Goal: Obtain resource: Obtain resource

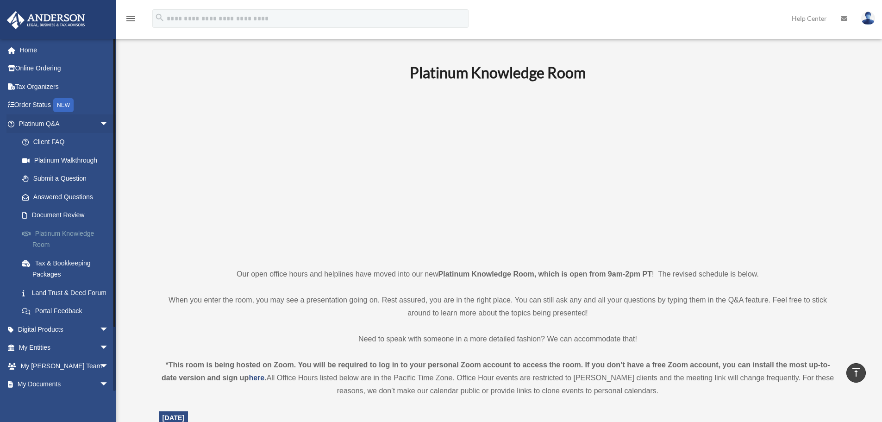
scroll to position [185, 0]
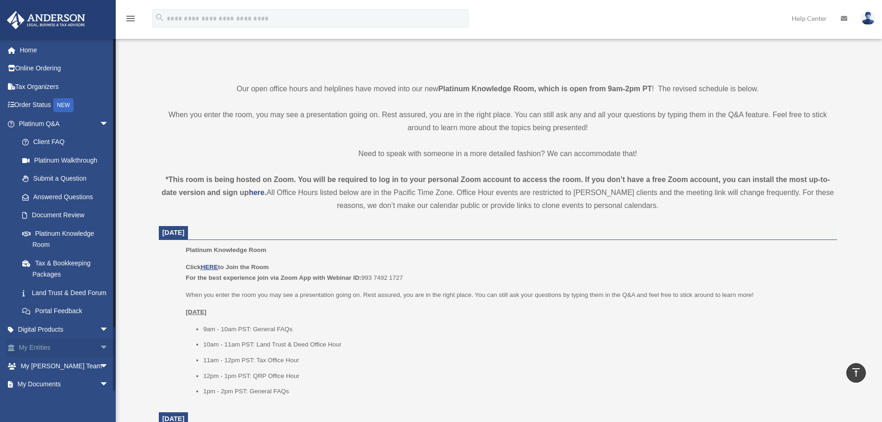
click at [100, 358] on span "arrow_drop_down" at bounding box center [109, 348] width 19 height 19
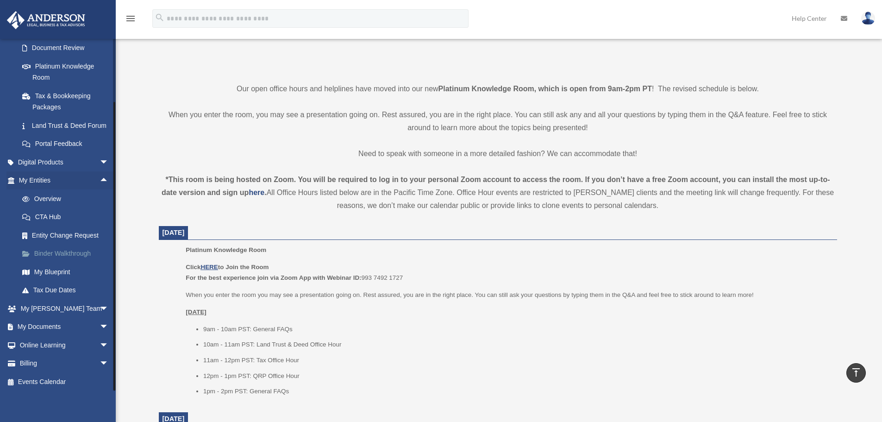
scroll to position [181, 0]
click at [100, 320] on span "arrow_drop_down" at bounding box center [109, 324] width 19 height 19
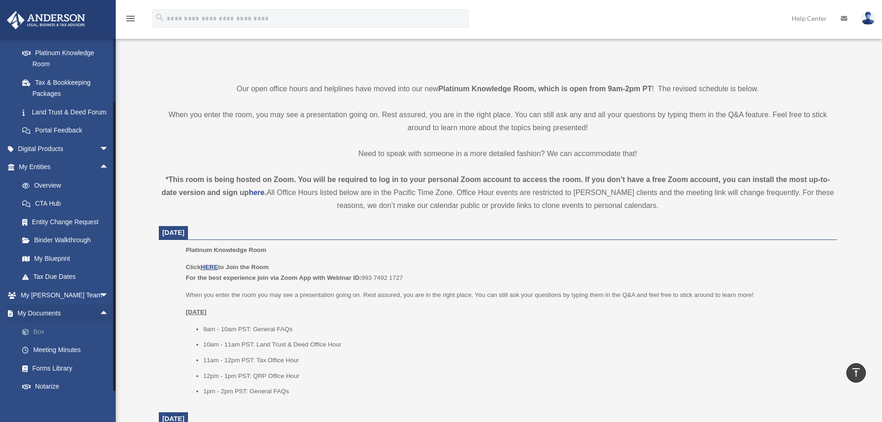
click at [44, 341] on link "Box" at bounding box center [68, 331] width 110 height 19
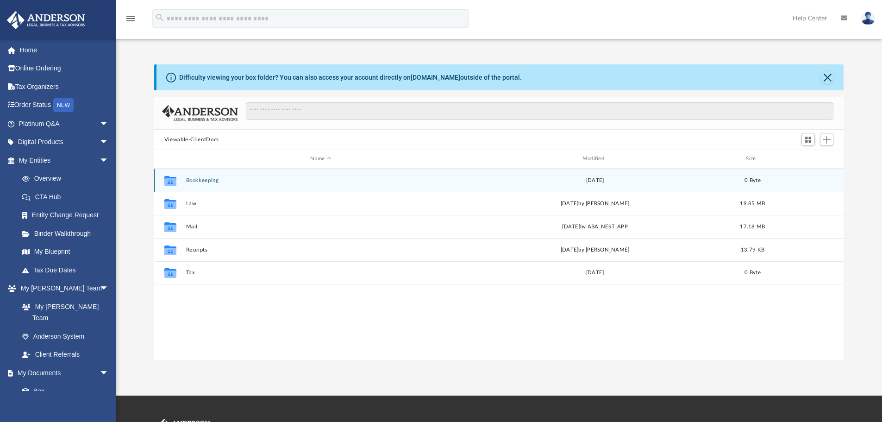
scroll to position [204, 683]
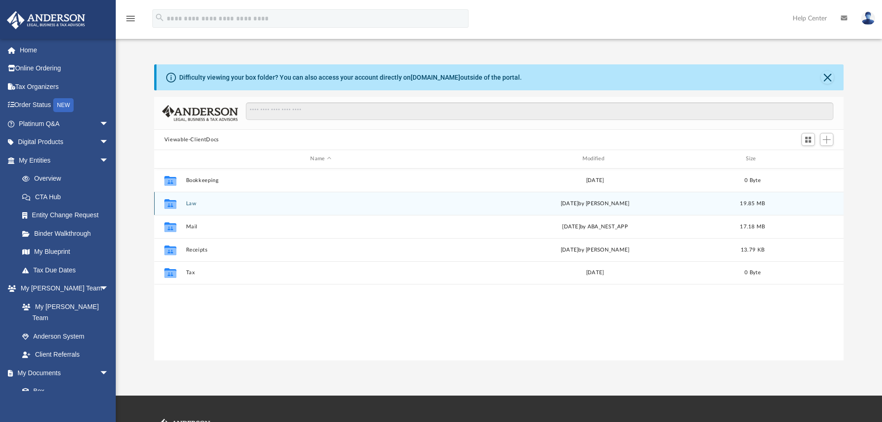
click at [192, 203] on button "Law" at bounding box center [321, 204] width 270 height 6
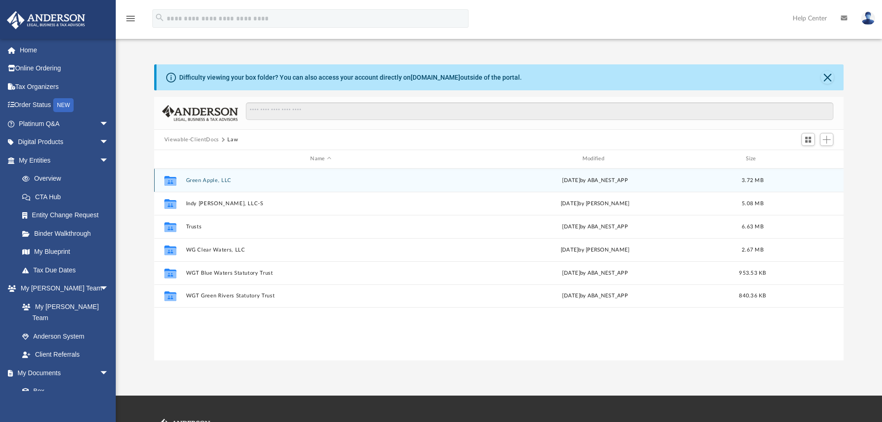
click at [215, 178] on button "Green Apple, LLC" at bounding box center [321, 180] width 270 height 6
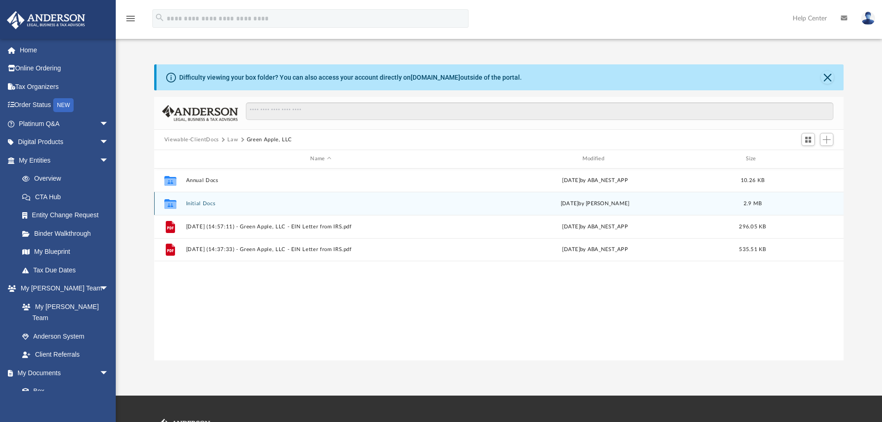
click at [206, 202] on button "Initial Docs" at bounding box center [321, 204] width 270 height 6
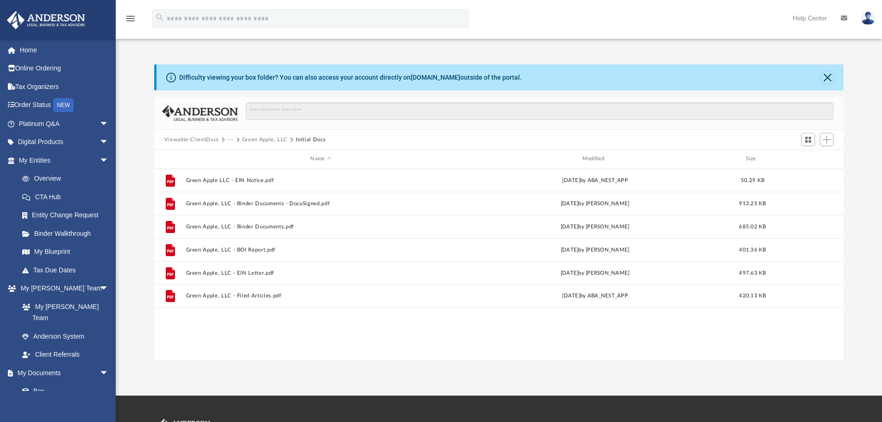
click at [258, 141] on button "Green Apple, LLC" at bounding box center [264, 140] width 45 height 8
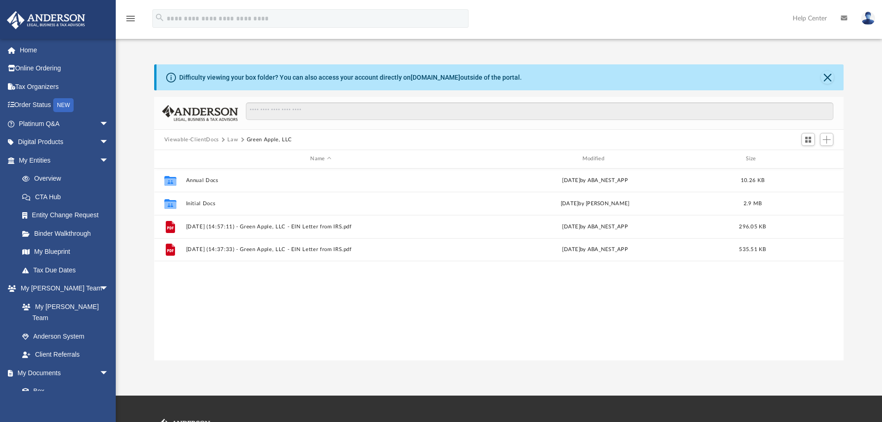
click at [232, 140] on button "Law" at bounding box center [232, 140] width 11 height 8
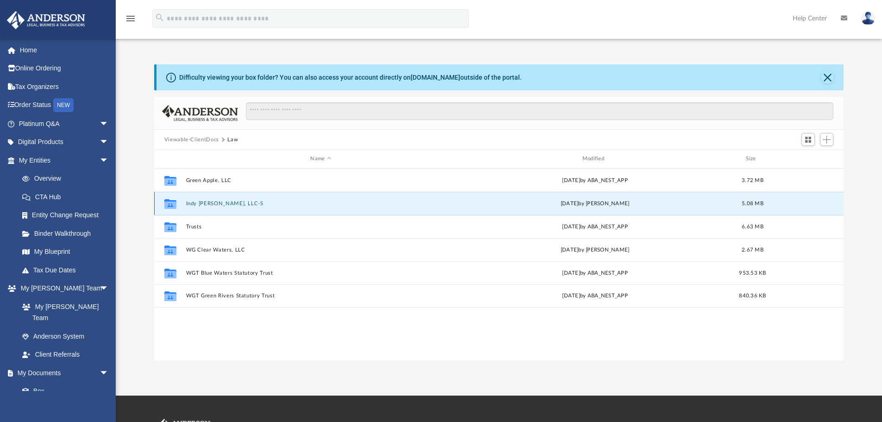
click at [226, 203] on button "Indy Crystal Waters, LLC-S" at bounding box center [321, 204] width 270 height 6
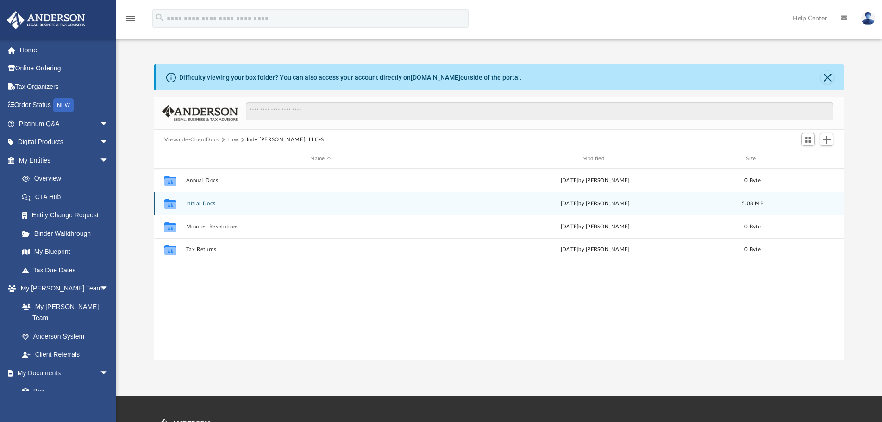
click at [197, 204] on button "Initial Docs" at bounding box center [321, 204] width 270 height 6
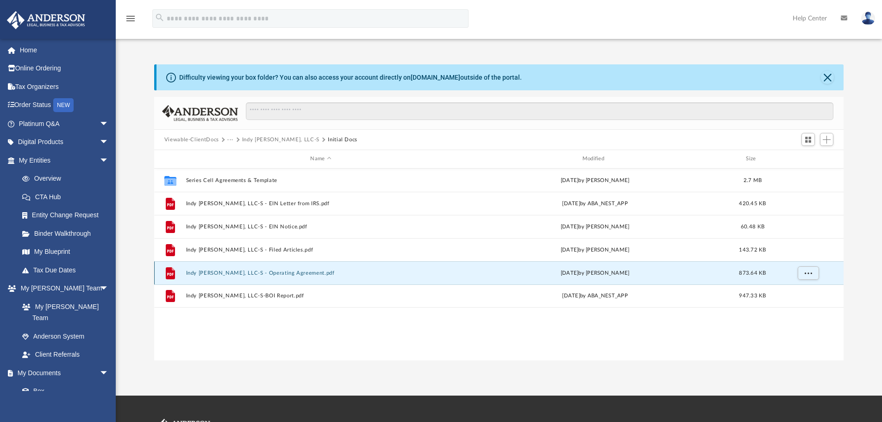
click at [225, 273] on button "Indy [PERSON_NAME], LLC-S - Operating Agreement.pdf" at bounding box center [321, 273] width 270 height 6
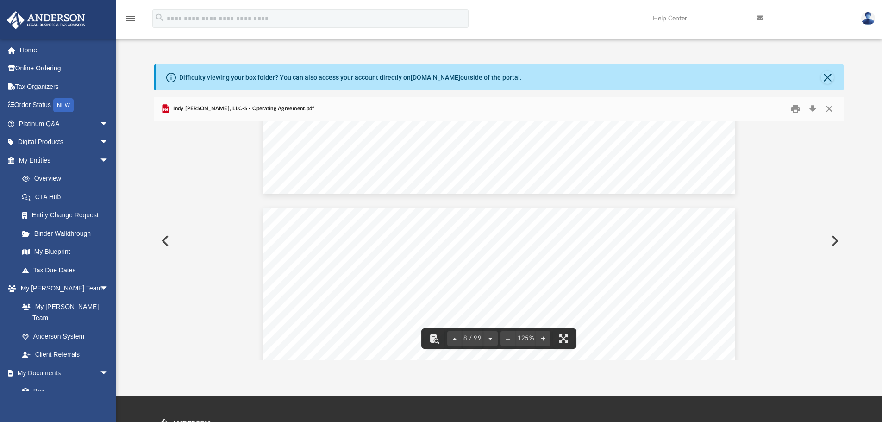
scroll to position [4307, 0]
click at [828, 80] on button "Close" at bounding box center [827, 77] width 13 height 13
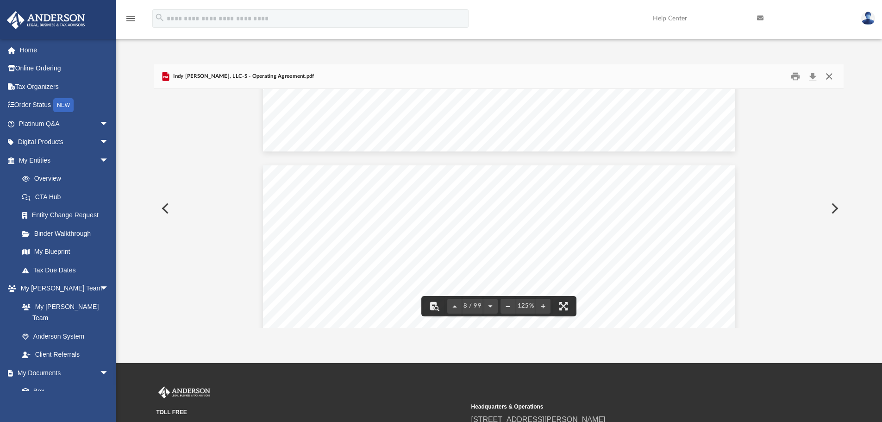
click at [831, 78] on button "Close" at bounding box center [829, 76] width 17 height 14
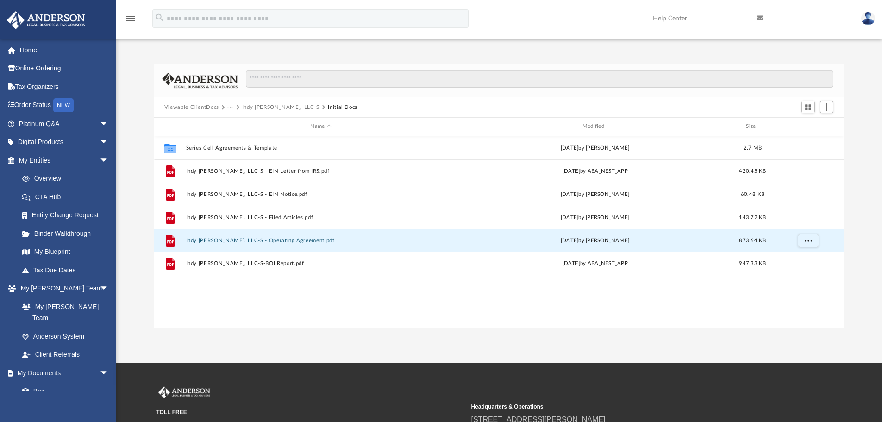
click at [275, 107] on button "Indy [PERSON_NAME], LLC-S" at bounding box center [280, 107] width 77 height 8
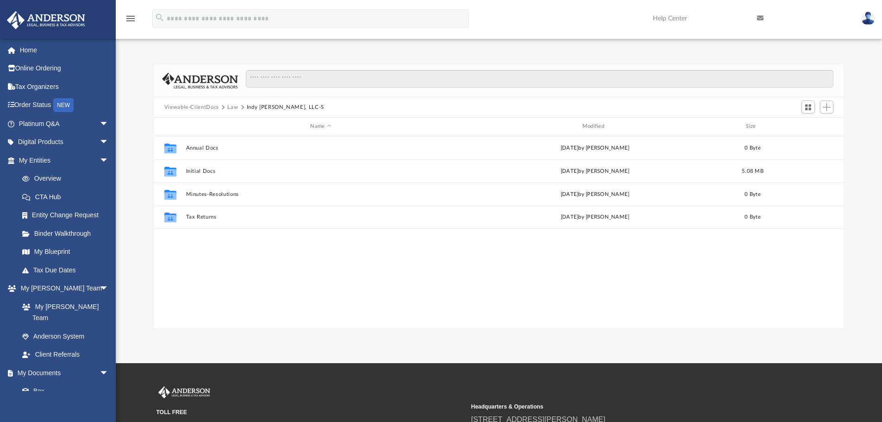
click at [231, 107] on button "Law" at bounding box center [232, 107] width 11 height 8
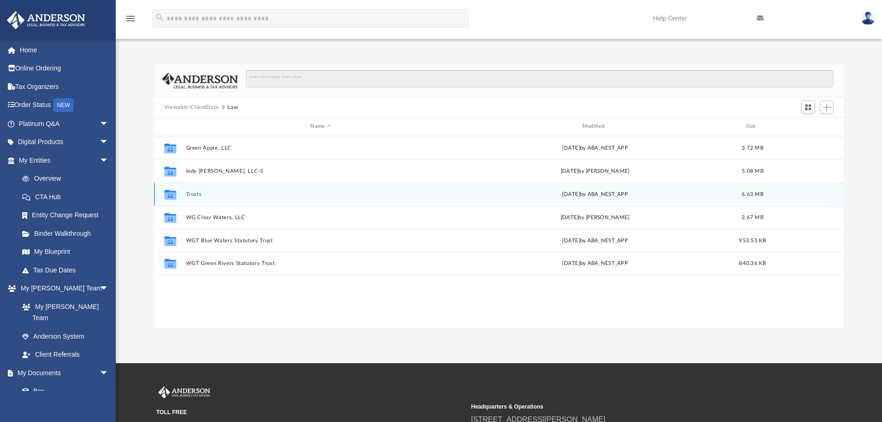
click at [195, 193] on button "Trusts" at bounding box center [321, 194] width 270 height 6
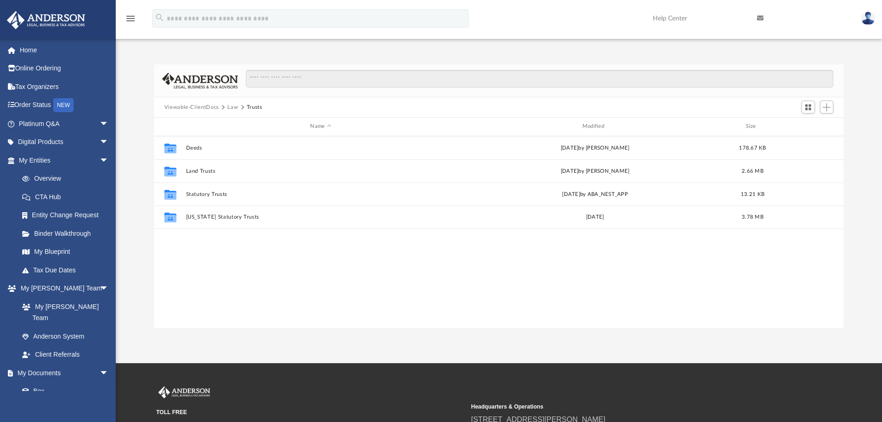
click at [208, 104] on button "Viewable-ClientDocs" at bounding box center [191, 107] width 55 height 8
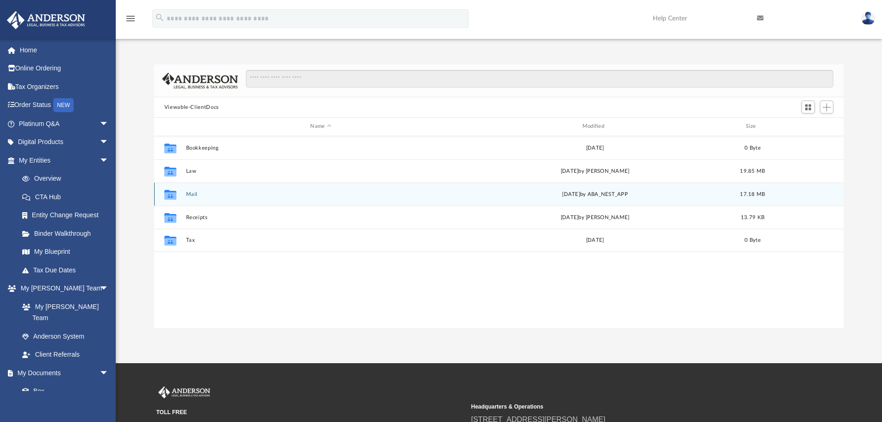
click at [186, 192] on button "Mail" at bounding box center [321, 194] width 270 height 6
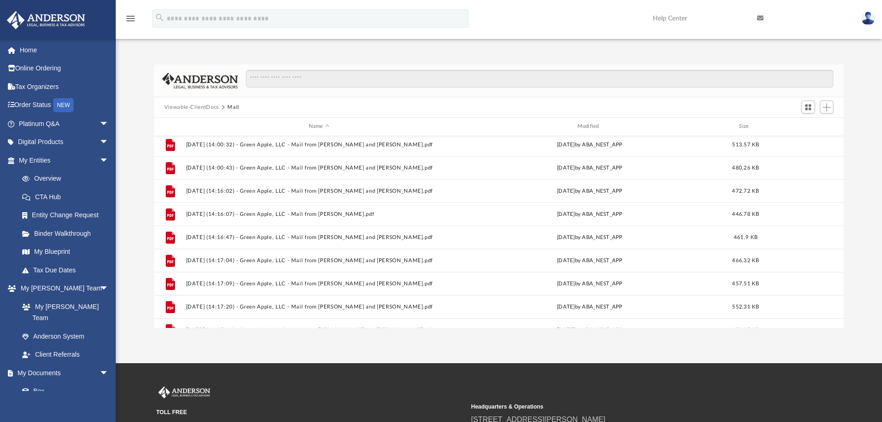
scroll to position [0, 0]
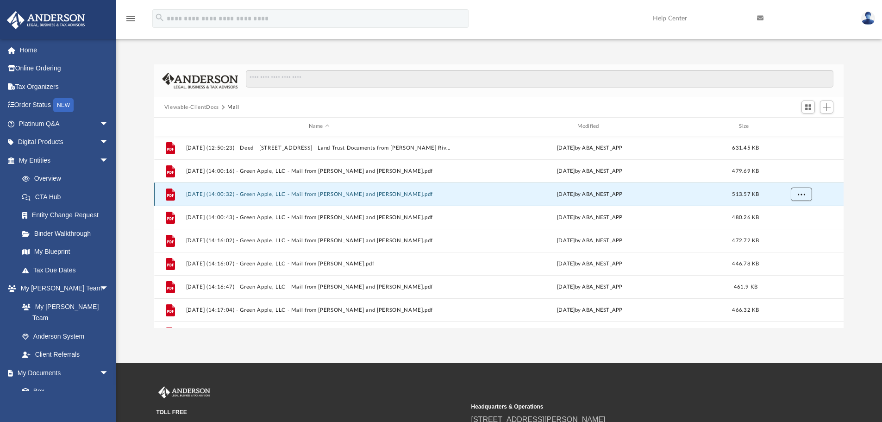
click at [806, 194] on button "More options" at bounding box center [801, 194] width 21 height 14
click at [207, 104] on button "Viewable-ClientDocs" at bounding box center [191, 107] width 55 height 8
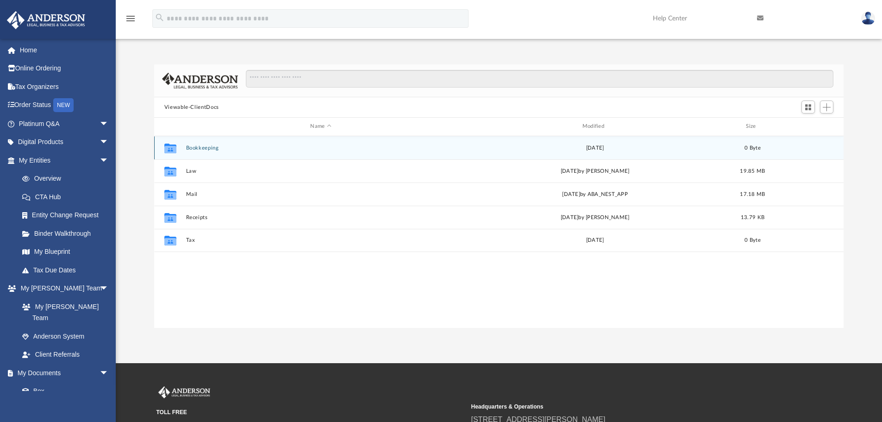
click at [195, 148] on button "Bookkeeping" at bounding box center [321, 148] width 270 height 6
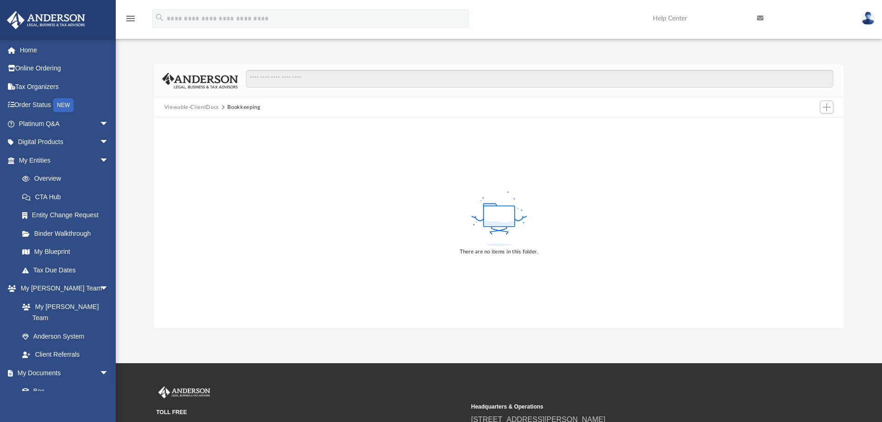
click at [197, 108] on button "Viewable-ClientDocs" at bounding box center [191, 107] width 55 height 8
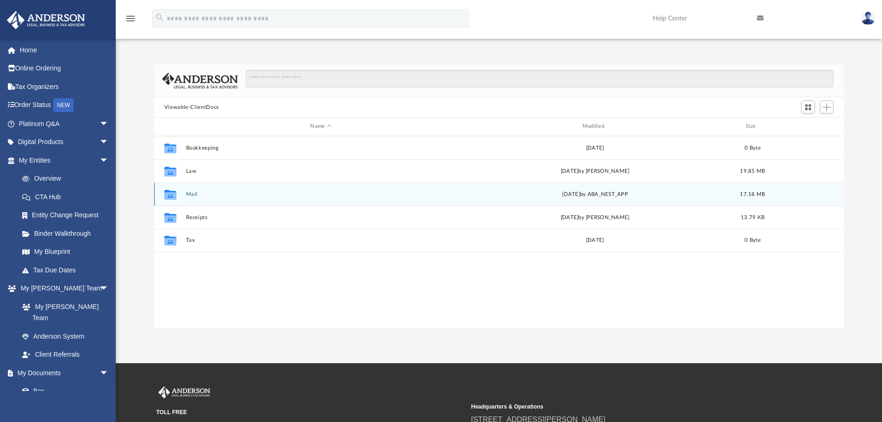
scroll to position [204, 683]
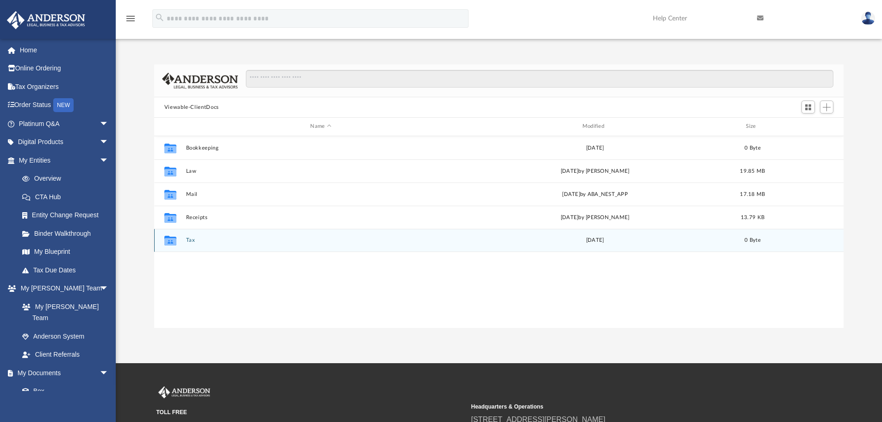
click at [188, 242] on button "Tax" at bounding box center [321, 240] width 270 height 6
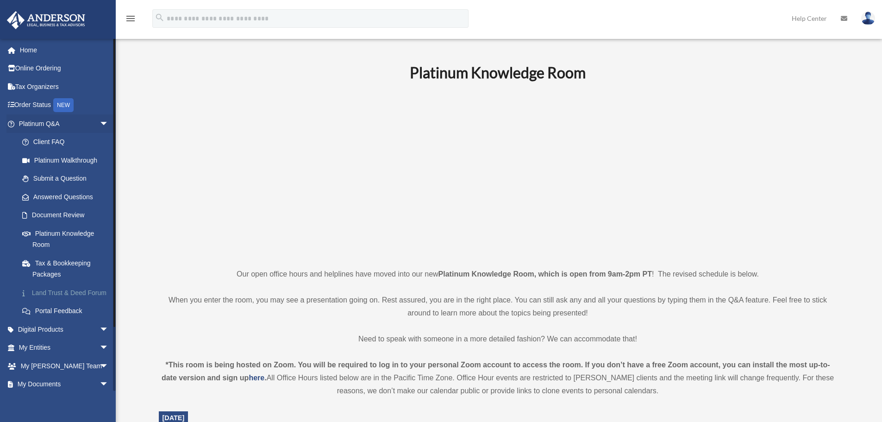
scroll to position [185, 0]
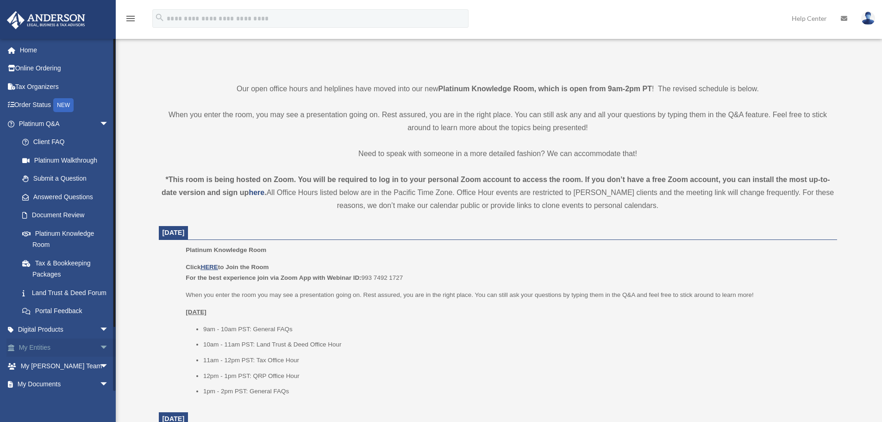
click at [100, 358] on span "arrow_drop_down" at bounding box center [109, 348] width 19 height 19
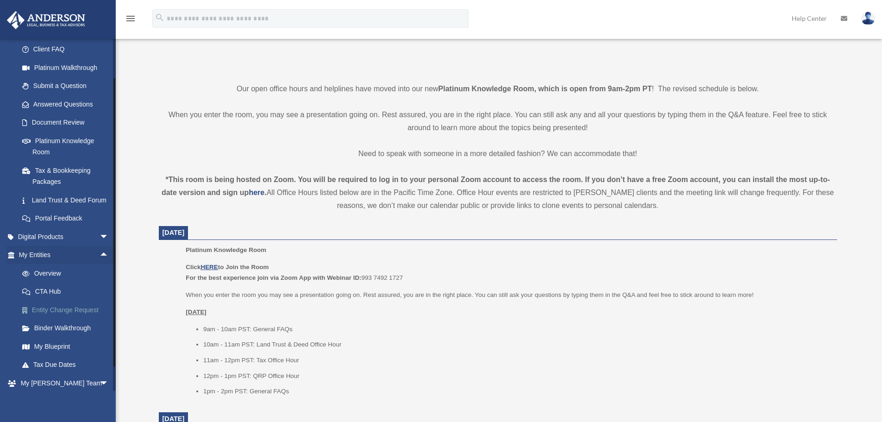
scroll to position [181, 0]
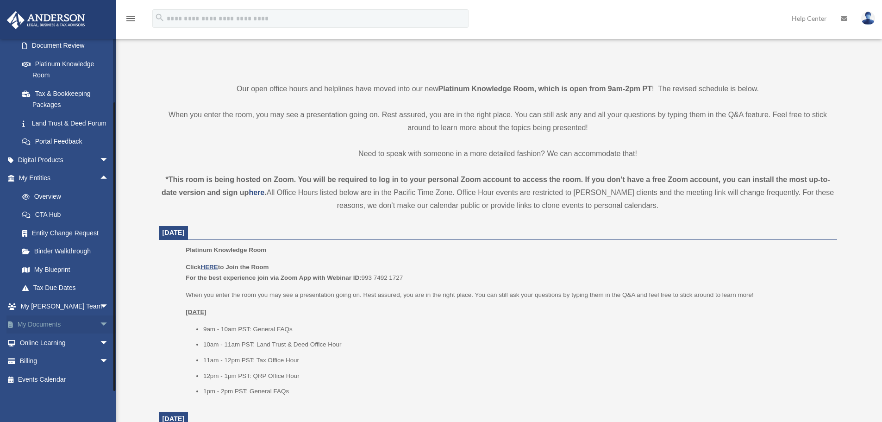
click at [100, 324] on span "arrow_drop_down" at bounding box center [109, 324] width 19 height 19
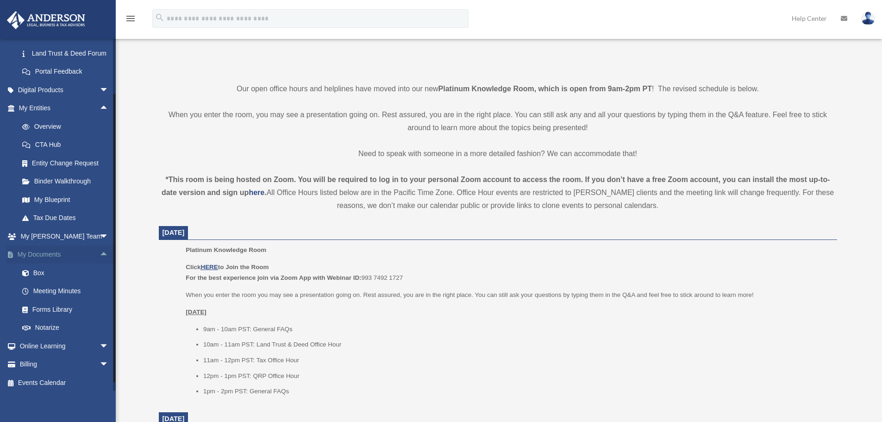
scroll to position [254, 0]
click at [39, 270] on link "Box" at bounding box center [68, 269] width 110 height 19
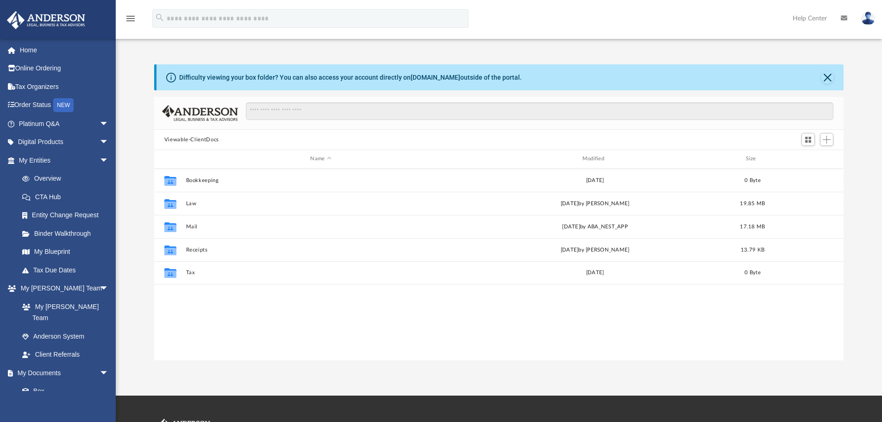
scroll to position [204, 683]
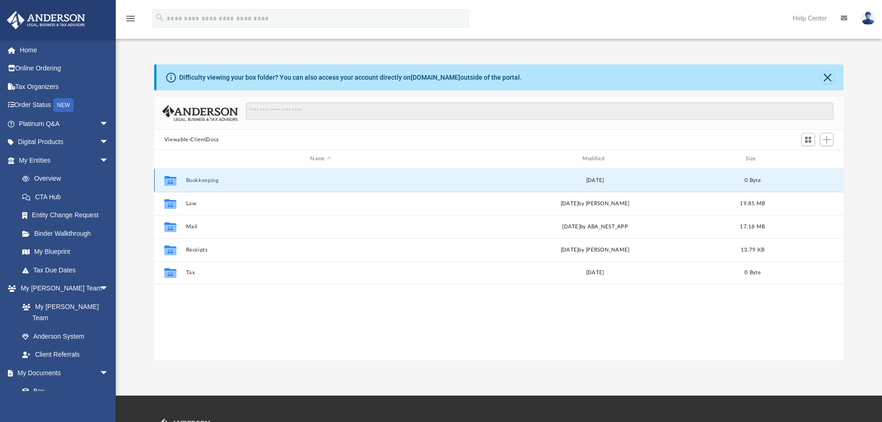
click at [200, 182] on button "Bookkeeping" at bounding box center [321, 180] width 270 height 6
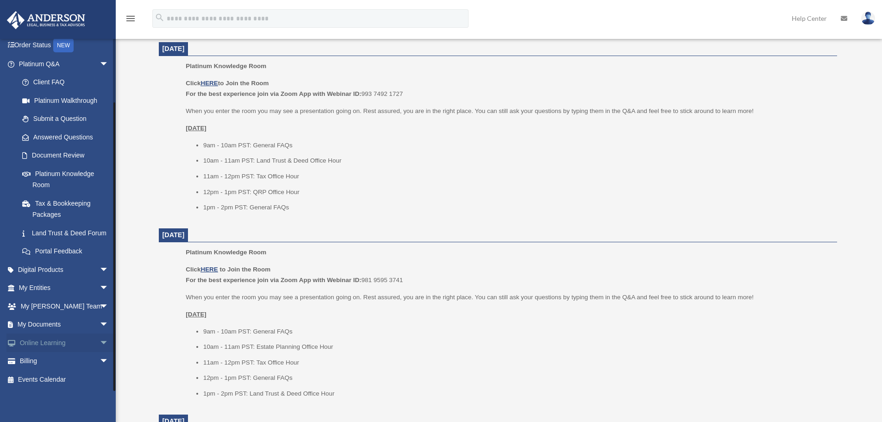
scroll to position [370, 0]
click at [100, 320] on span "arrow_drop_down" at bounding box center [109, 324] width 19 height 19
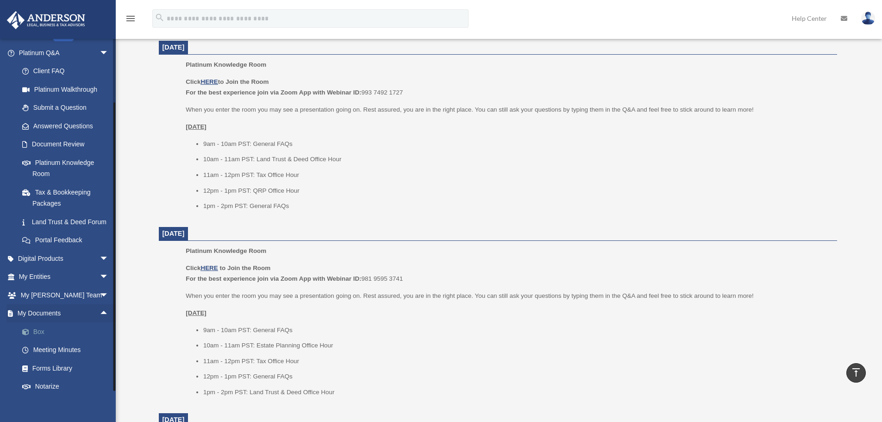
click at [40, 341] on link "Box" at bounding box center [68, 331] width 110 height 19
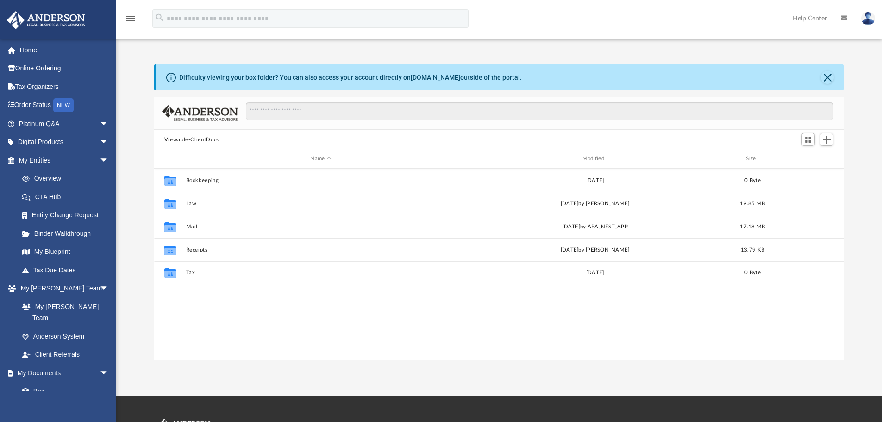
scroll to position [204, 683]
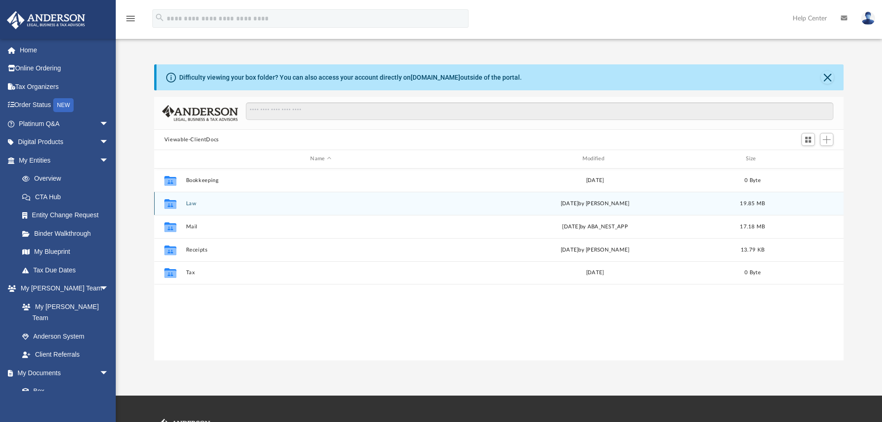
click at [192, 201] on button "Law" at bounding box center [321, 204] width 270 height 6
click at [225, 202] on button "Indy [PERSON_NAME], LLC-S" at bounding box center [321, 204] width 270 height 6
click at [208, 203] on button "Initial Docs" at bounding box center [321, 204] width 270 height 6
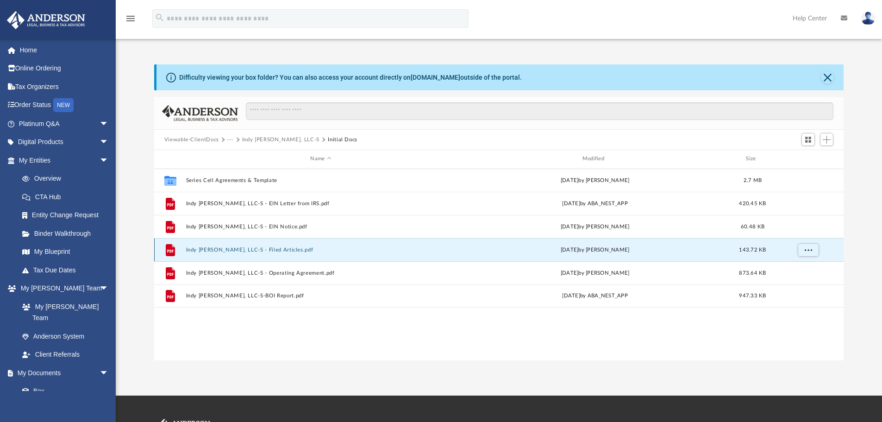
click at [247, 248] on button "Indy [PERSON_NAME], LLC-S - Filed Articles.pdf" at bounding box center [321, 250] width 270 height 6
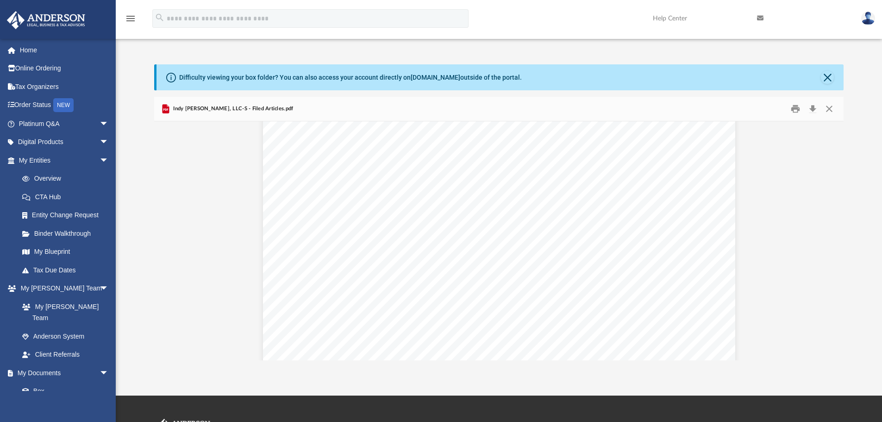
scroll to position [741, 0]
click at [827, 78] on button "Close" at bounding box center [827, 77] width 13 height 13
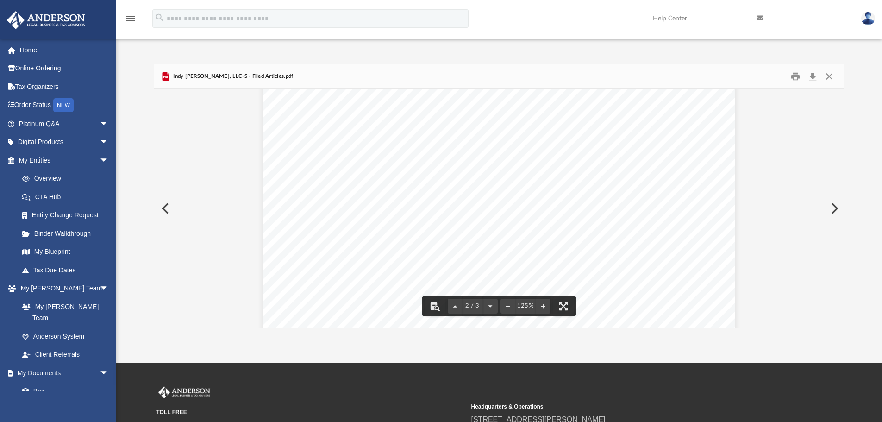
click at [171, 207] on button "Preview" at bounding box center [164, 208] width 20 height 26
click at [834, 76] on button "Close" at bounding box center [829, 76] width 17 height 14
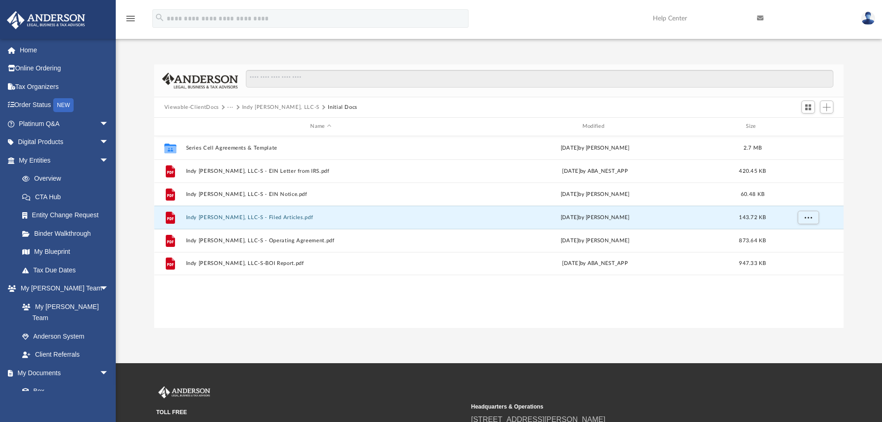
click at [266, 105] on button "Indy [PERSON_NAME], LLC-S" at bounding box center [280, 107] width 77 height 8
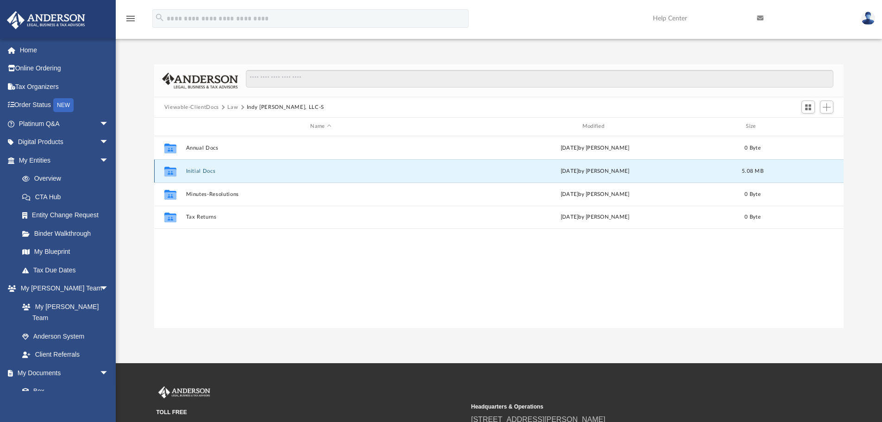
click at [203, 171] on button "Initial Docs" at bounding box center [321, 171] width 270 height 6
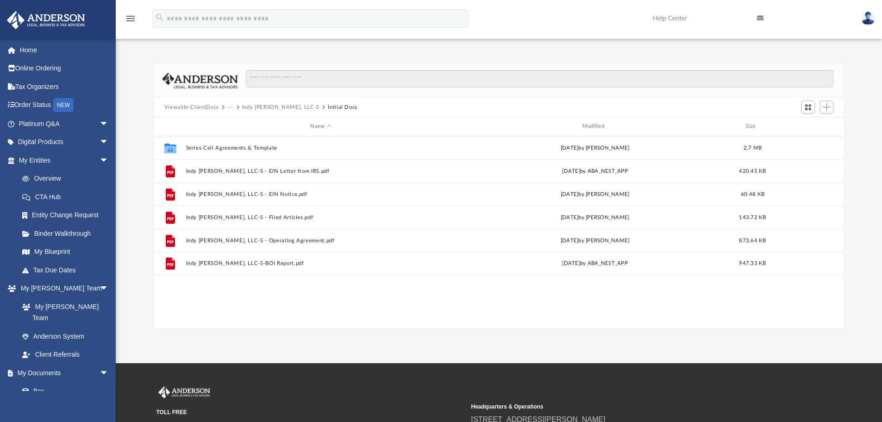
click at [230, 106] on button "···" at bounding box center [230, 107] width 6 height 8
click at [237, 122] on li "Law" at bounding box center [237, 124] width 11 height 10
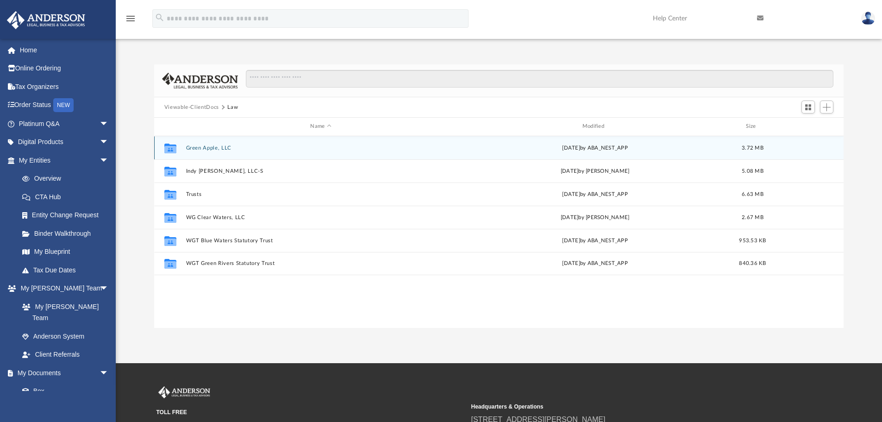
click at [205, 148] on button "Green Apple, LLC" at bounding box center [321, 148] width 270 height 6
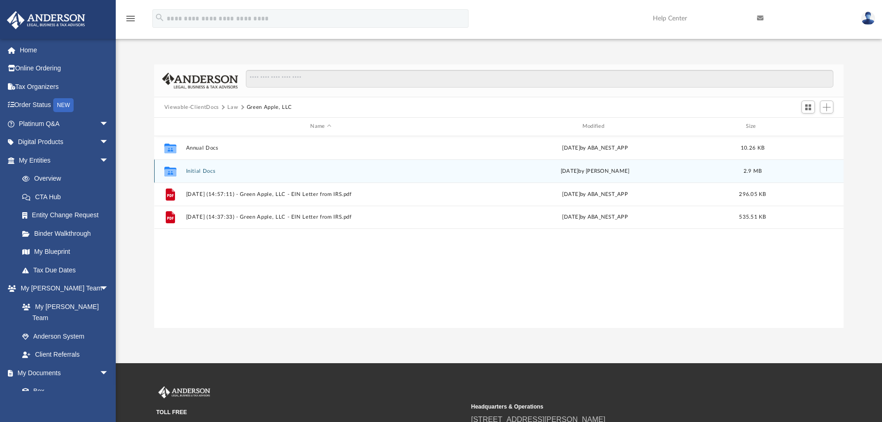
click at [206, 172] on button "Initial Docs" at bounding box center [321, 171] width 270 height 6
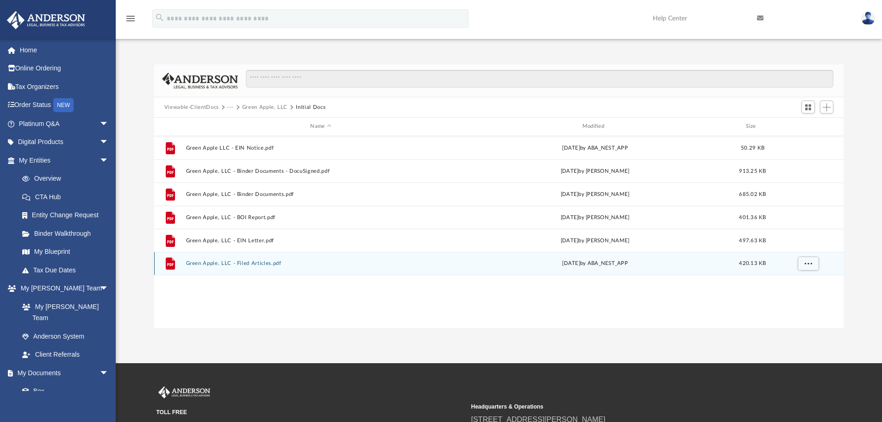
click at [253, 263] on button "Green Apple, LLC - Filed Articles.pdf" at bounding box center [321, 263] width 270 height 6
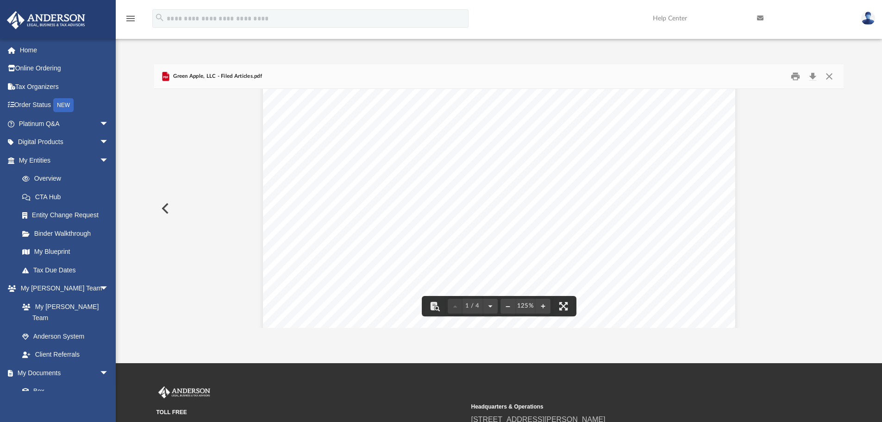
scroll to position [139, 0]
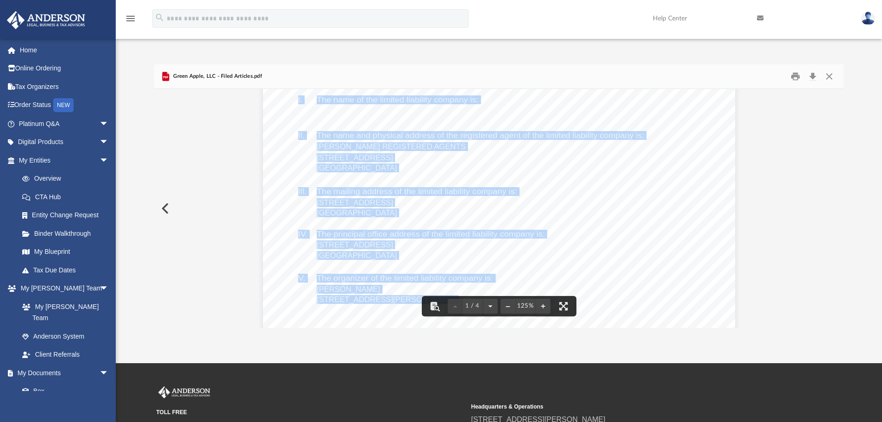
drag, startPoint x: 314, startPoint y: 144, endPoint x: 395, endPoint y: 152, distance: 81.9
click at [395, 152] on div "[US_STATE] Secretary of State [PERSON_NAME] Bldg [STREET_ADDRESS] Ph. [PHONE_NU…" at bounding box center [499, 262] width 472 height 611
click at [345, 140] on div "[US_STATE] Secretary of State [PERSON_NAME] Bldg [STREET_ADDRESS] Ph. [PHONE_NU…" at bounding box center [499, 262] width 472 height 611
click at [345, 134] on span "The name and physical address of the registered agent of the limited liability …" at bounding box center [481, 136] width 328 height 8
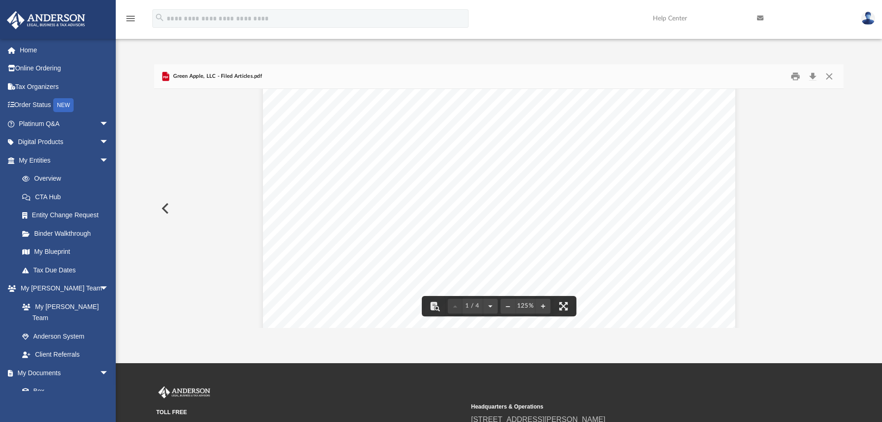
drag, startPoint x: 315, startPoint y: 137, endPoint x: 396, endPoint y: 156, distance: 83.7
click at [396, 156] on div "[US_STATE] Secretary of State [PERSON_NAME] Bldg [STREET_ADDRESS] Ph. [PHONE_NU…" at bounding box center [499, 262] width 472 height 611
click at [393, 157] on span "[STREET_ADDRESS]" at bounding box center [355, 158] width 76 height 8
drag, startPoint x: 314, startPoint y: 148, endPoint x: 389, endPoint y: 157, distance: 76.0
click at [389, 157] on div "[US_STATE] Secretary of State [PERSON_NAME] Bldg [STREET_ADDRESS] Ph. [PHONE_NU…" at bounding box center [499, 262] width 472 height 611
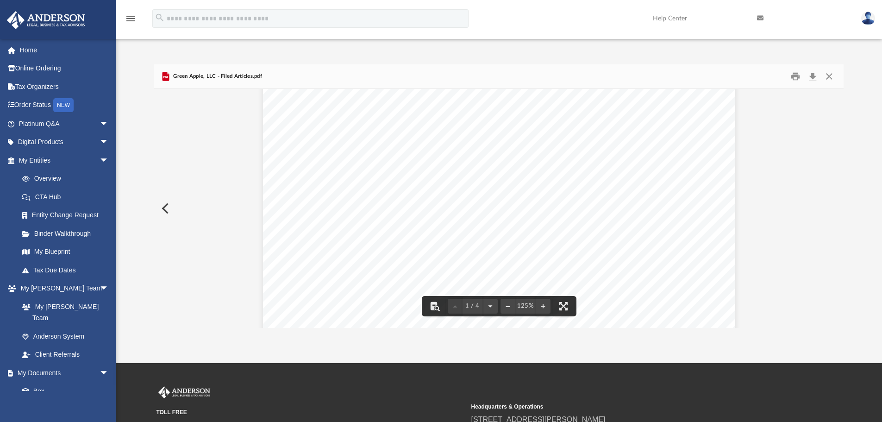
click at [388, 162] on span "[STREET_ADDRESS]" at bounding box center [355, 158] width 76 height 8
drag, startPoint x: 390, startPoint y: 169, endPoint x: 347, endPoint y: 162, distance: 43.6
click at [347, 162] on div "[US_STATE] Secretary of State [PERSON_NAME] Bldg [STREET_ADDRESS] Ph. [PHONE_NU…" at bounding box center [499, 262] width 472 height 611
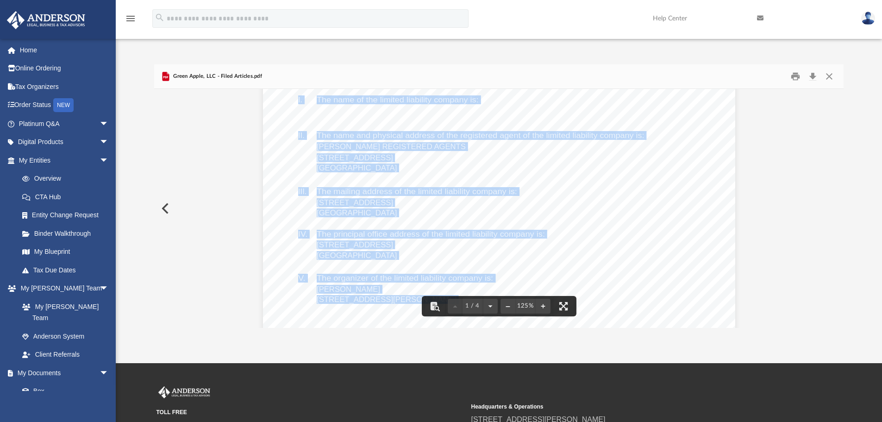
drag, startPoint x: 315, startPoint y: 148, endPoint x: 389, endPoint y: 165, distance: 75.6
click at [389, 165] on div "[US_STATE] Secretary of State [PERSON_NAME] Bldg [STREET_ADDRESS] Ph. [PHONE_NU…" at bounding box center [499, 262] width 472 height 611
click at [522, 102] on div "[US_STATE] Secretary of State [PERSON_NAME] Bldg [STREET_ADDRESS] Ph. [PHONE_NU…" at bounding box center [499, 262] width 472 height 611
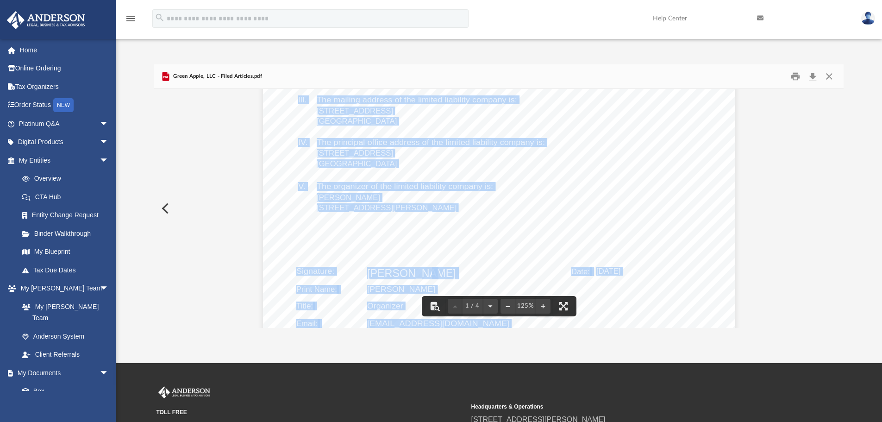
scroll to position [232, 0]
